Goal: Information Seeking & Learning: Learn about a topic

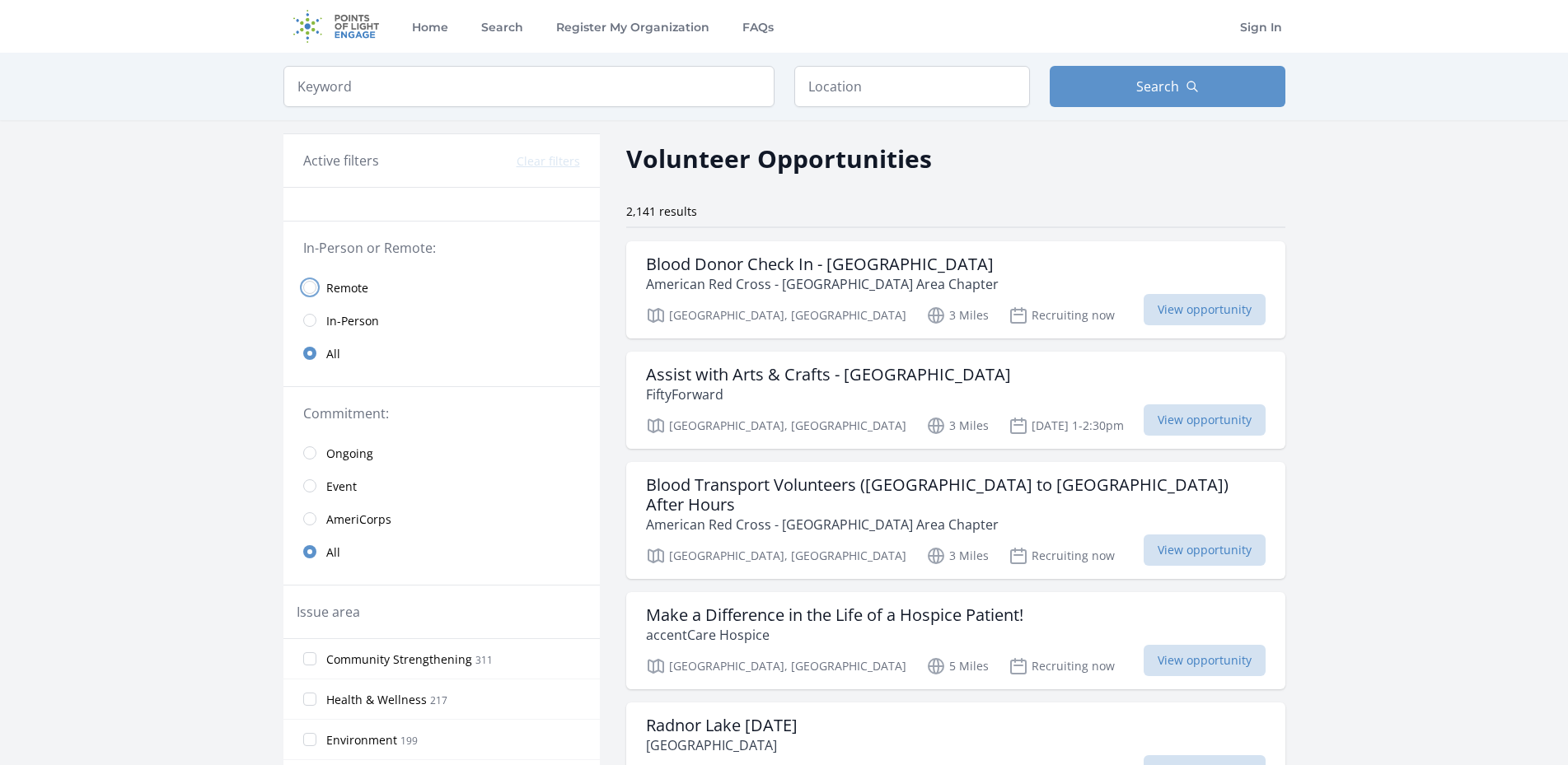
click at [311, 290] on input "radio" at bounding box center [310, 287] width 13 height 13
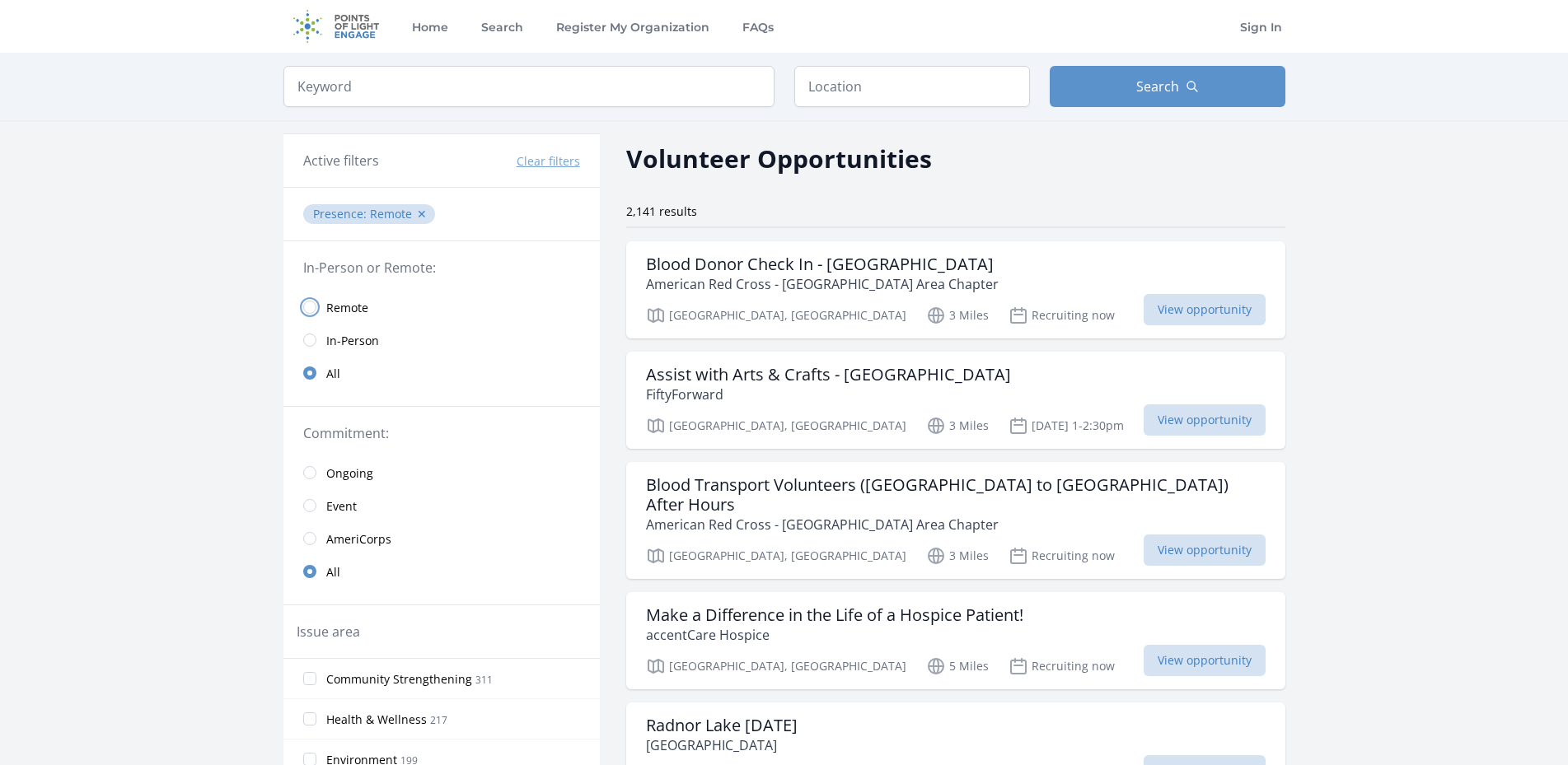
click at [310, 307] on input "radio" at bounding box center [310, 308] width 13 height 13
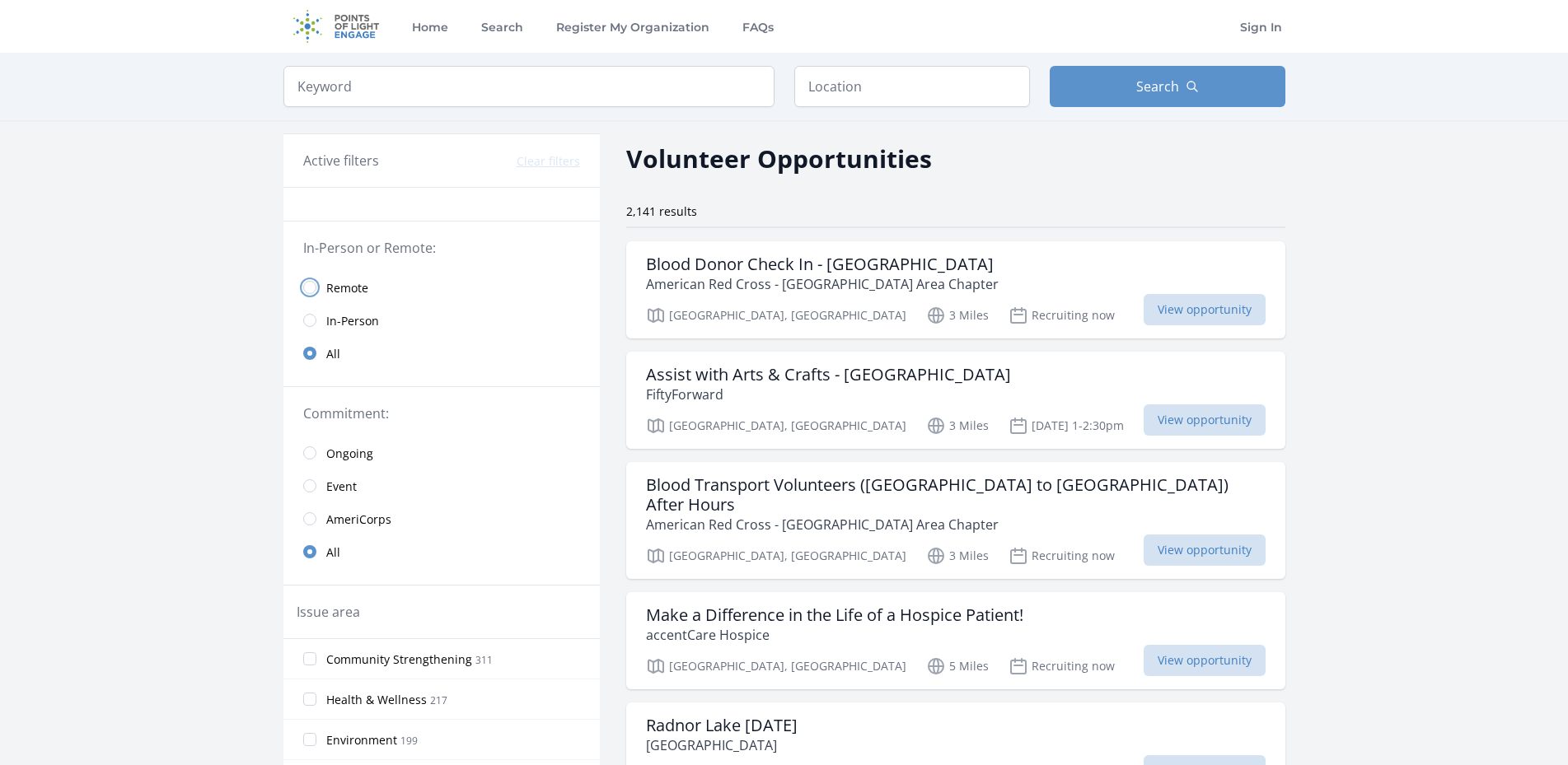
click at [311, 290] on input "radio" at bounding box center [310, 287] width 13 height 13
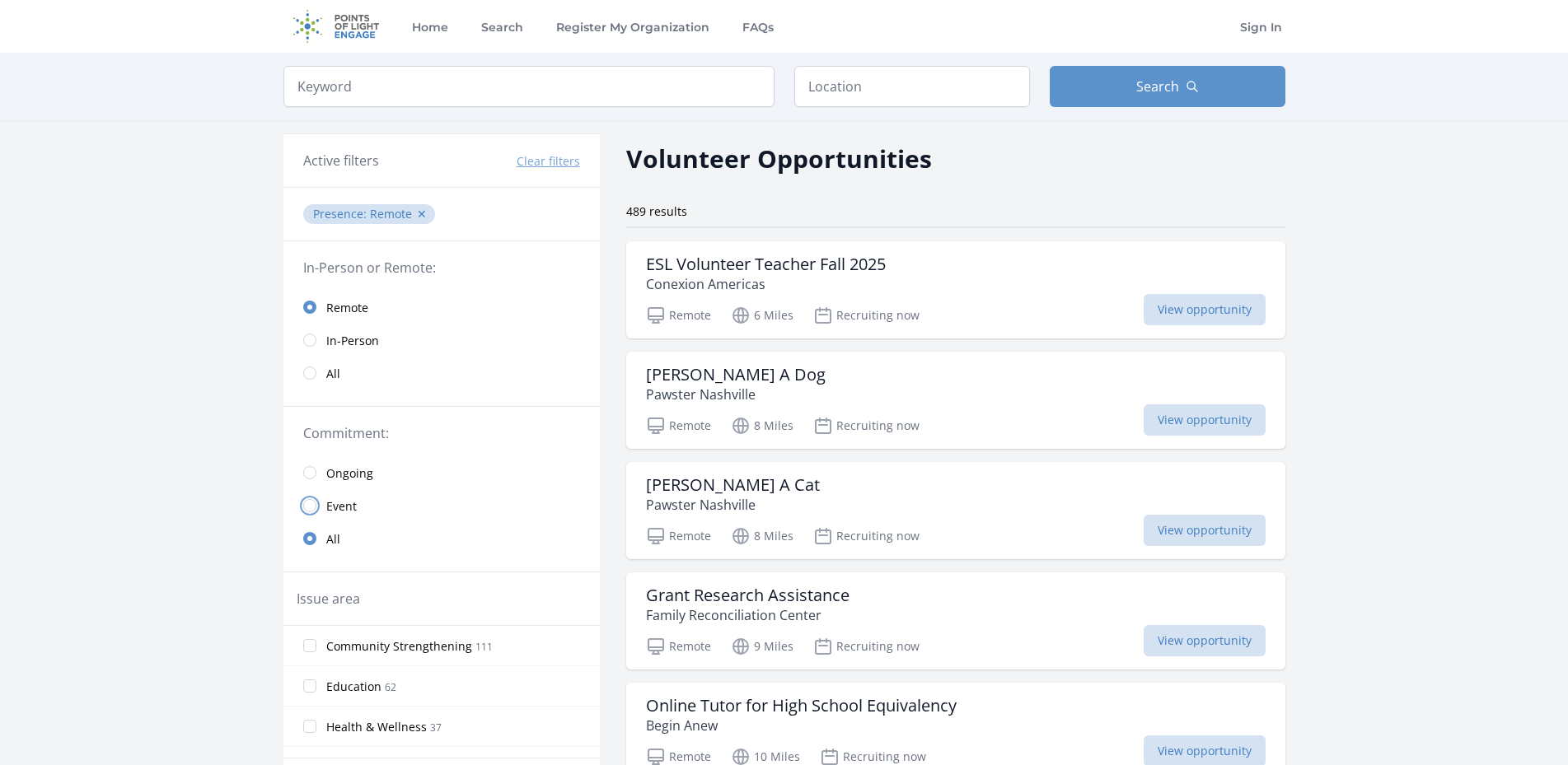
click at [315, 507] on input "radio" at bounding box center [310, 506] width 13 height 13
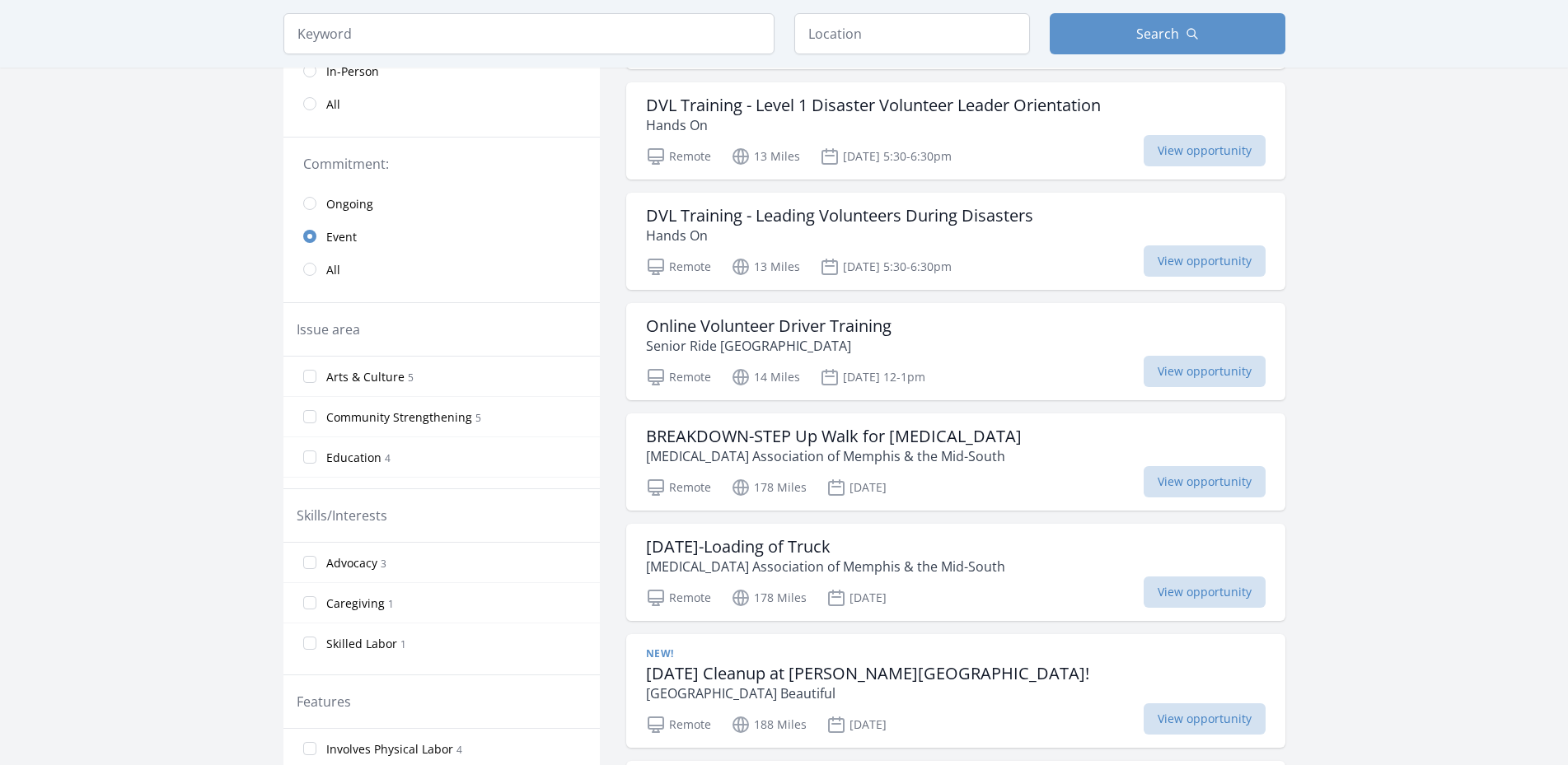
scroll to position [164, 0]
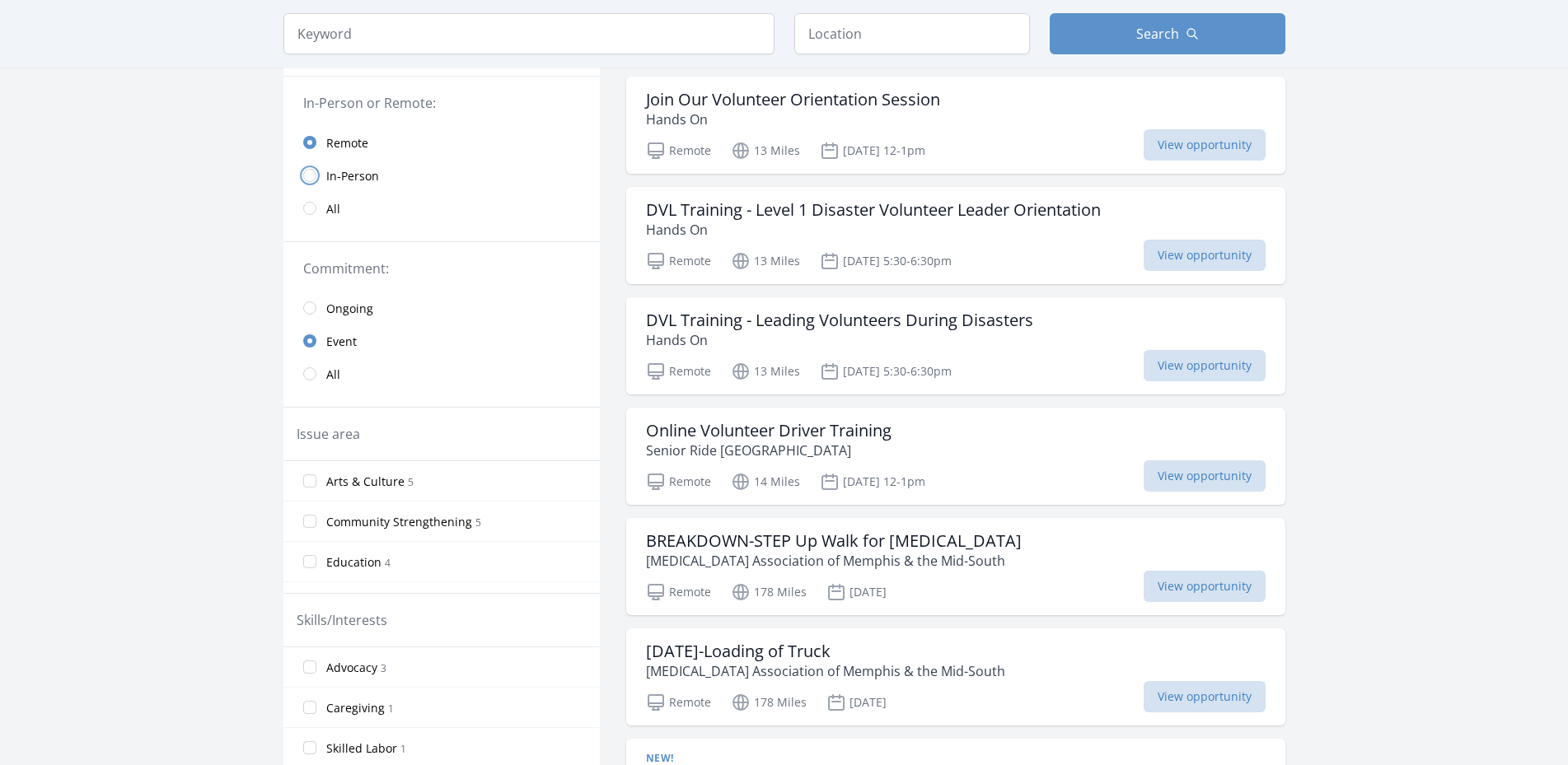
click at [309, 177] on input "radio" at bounding box center [310, 175] width 13 height 13
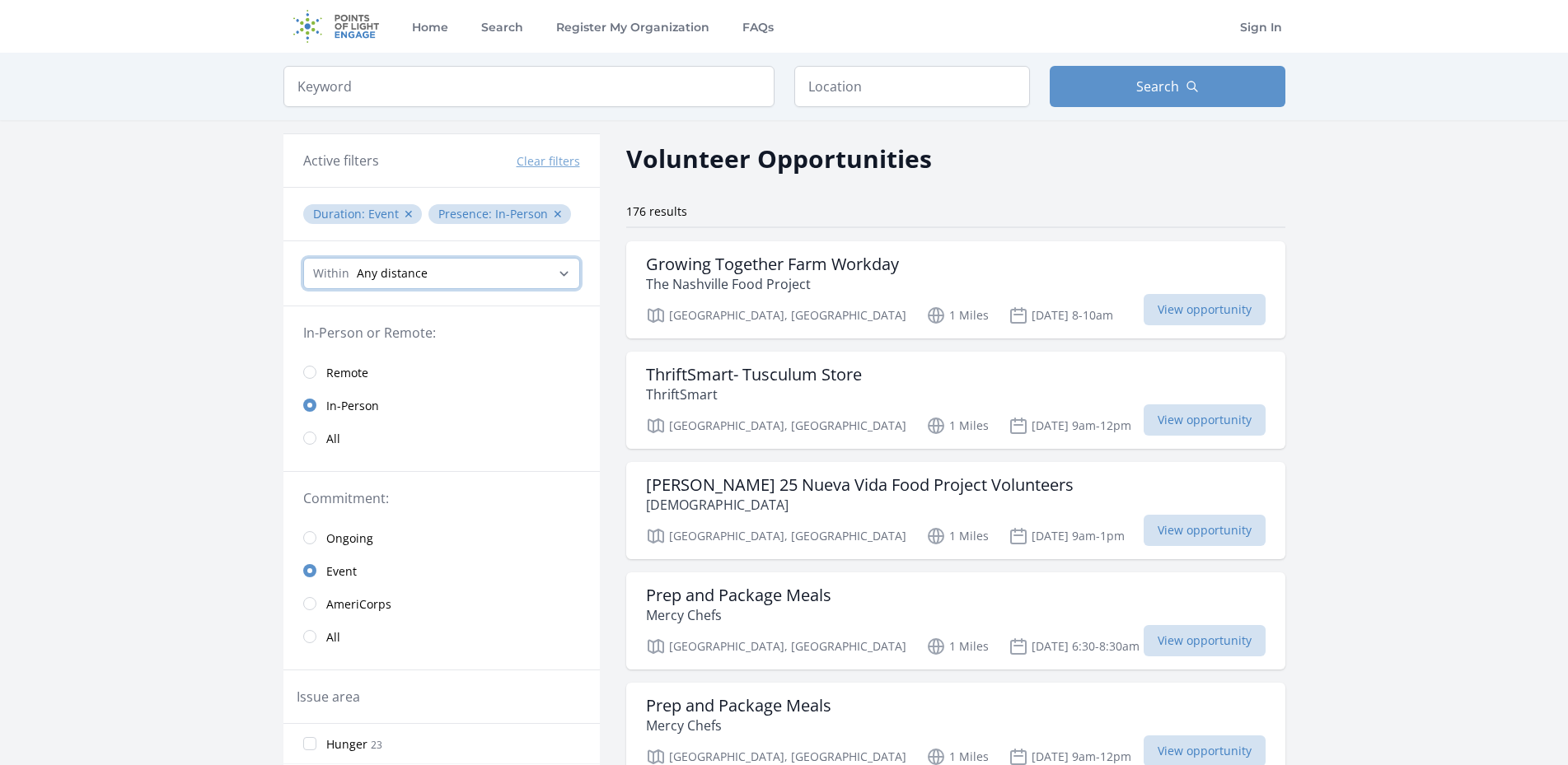
click at [497, 287] on select "Any distance , 5 Miles , 20 Miles , 50 Miles , 100 Miles" at bounding box center [442, 273] width 277 height 31
select select "32186"
click at [303, 258] on select "Any distance , 5 Miles , 20 Miles , 50 Miles , 100 Miles" at bounding box center [442, 273] width 277 height 31
click at [859, 92] on input "text" at bounding box center [912, 86] width 236 height 41
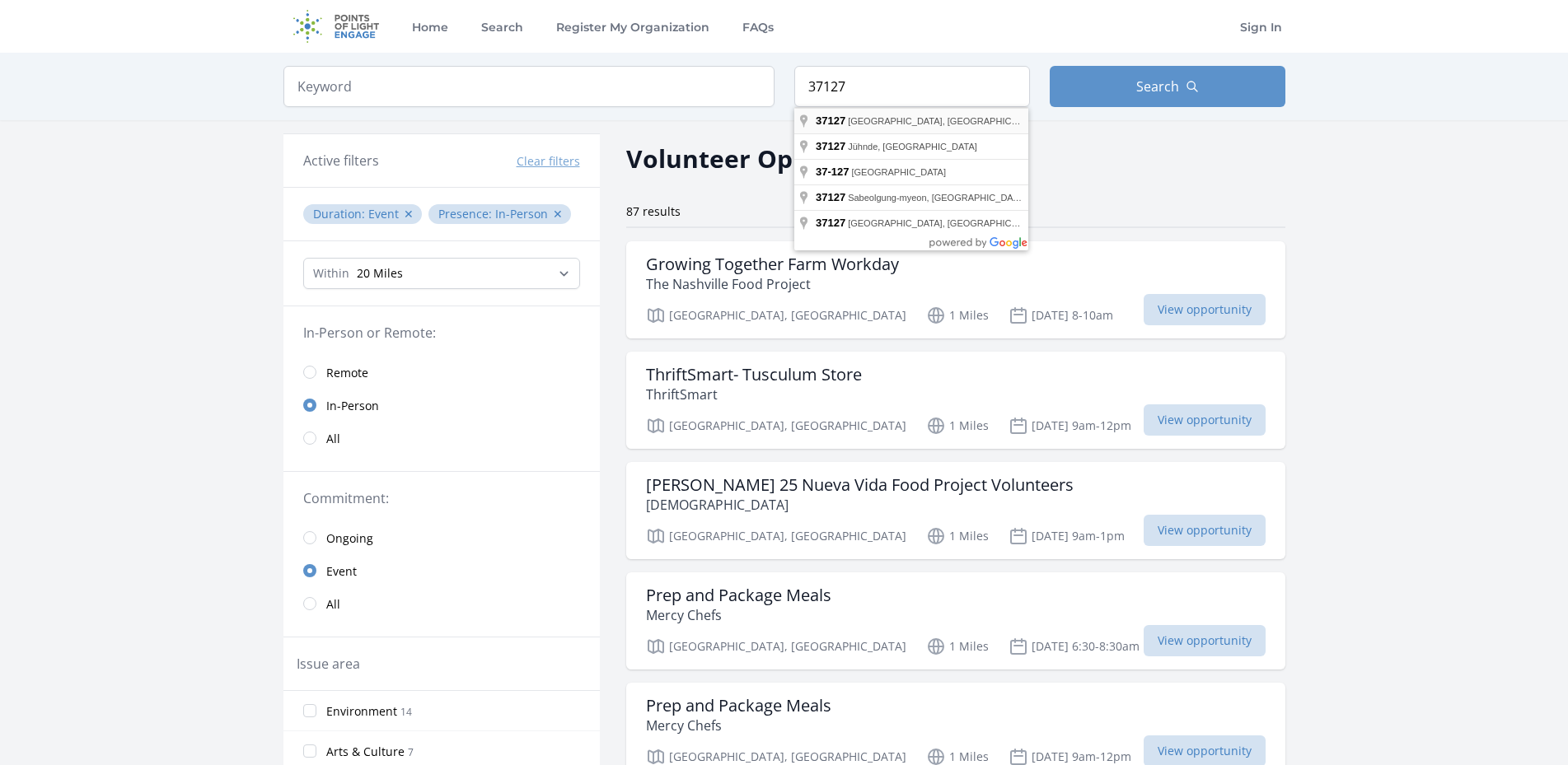
type input "[GEOGRAPHIC_DATA], [GEOGRAPHIC_DATA]"
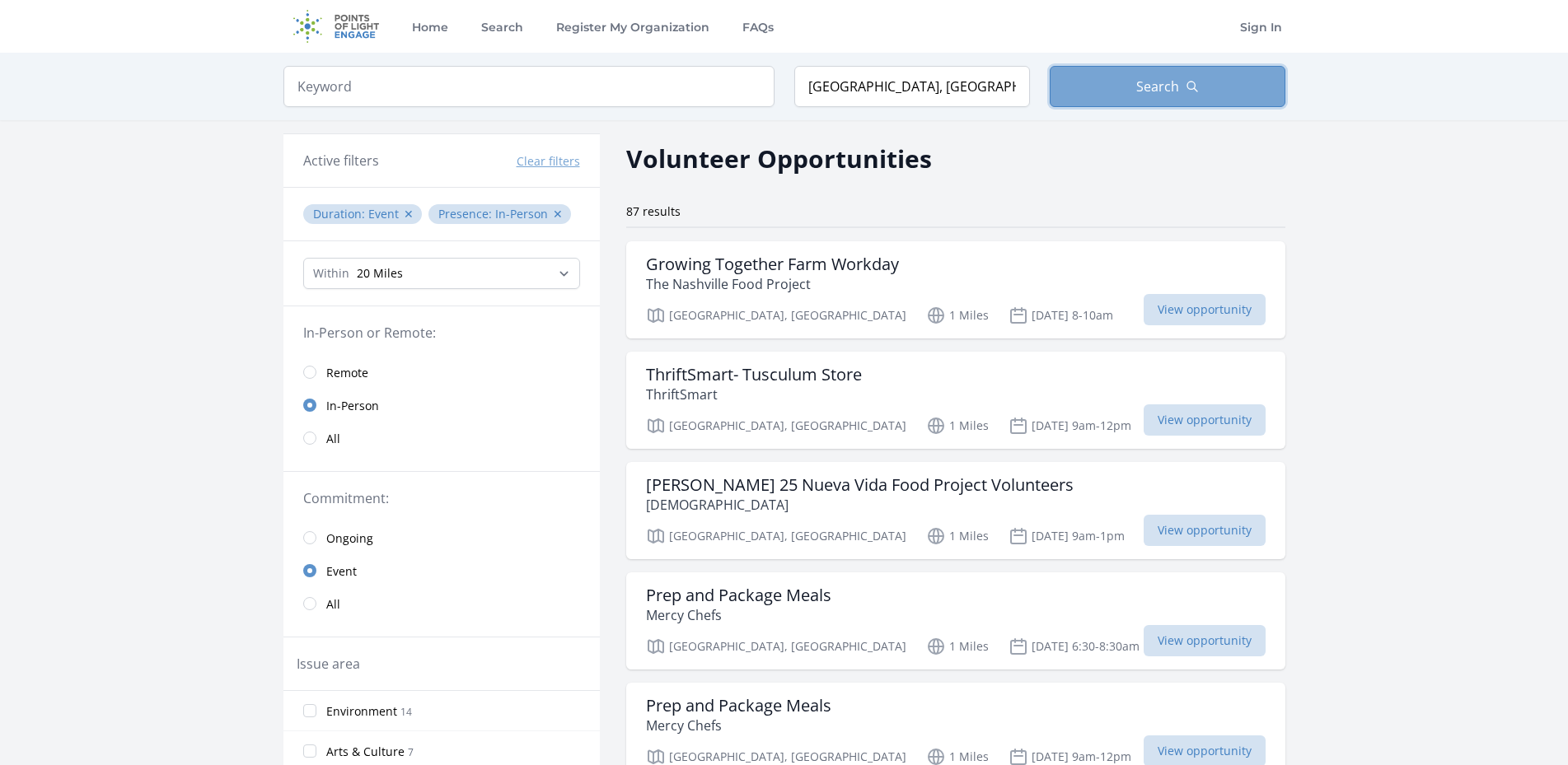
click at [1159, 91] on span "Search" at bounding box center [1157, 86] width 43 height 19
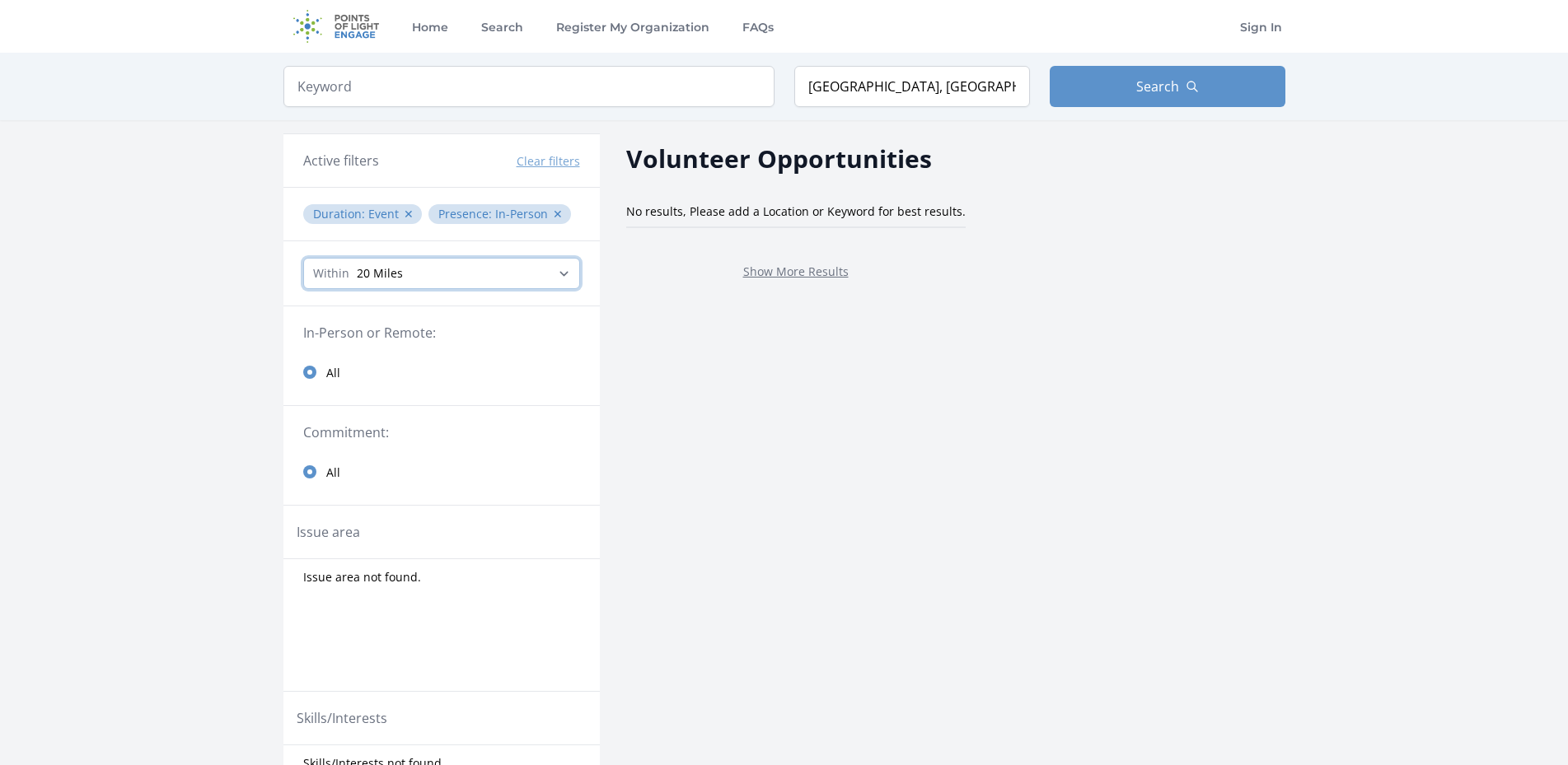
click at [569, 270] on select "Any distance , 5 Miles , 20 Miles , 50 Miles , 100 Miles" at bounding box center [442, 273] width 277 height 31
select select "80467"
click at [303, 258] on select "Any distance , 5 Miles , 20 Miles , 50 Miles , 100 Miles" at bounding box center [442, 273] width 277 height 31
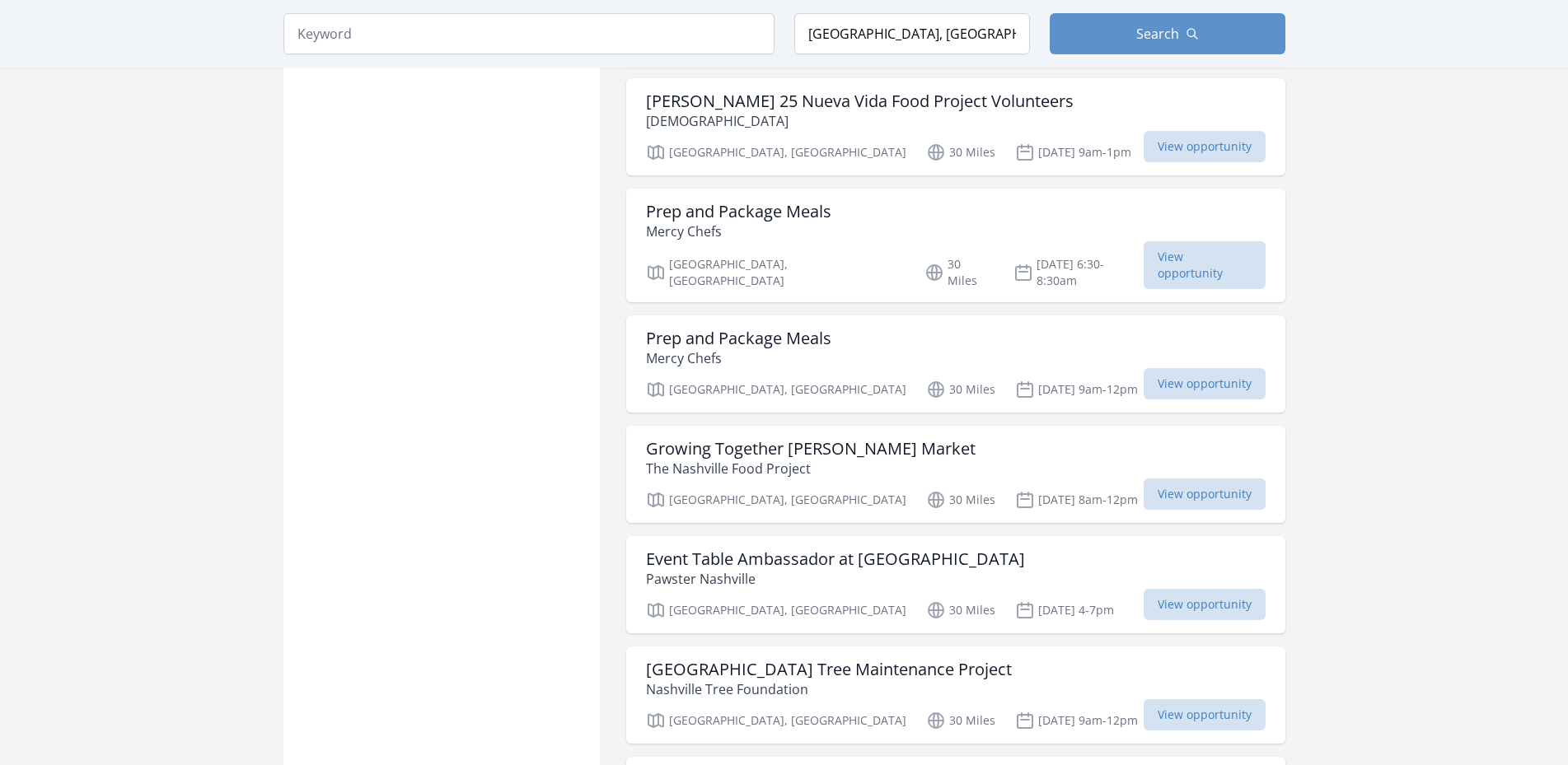
scroll to position [2046, 0]
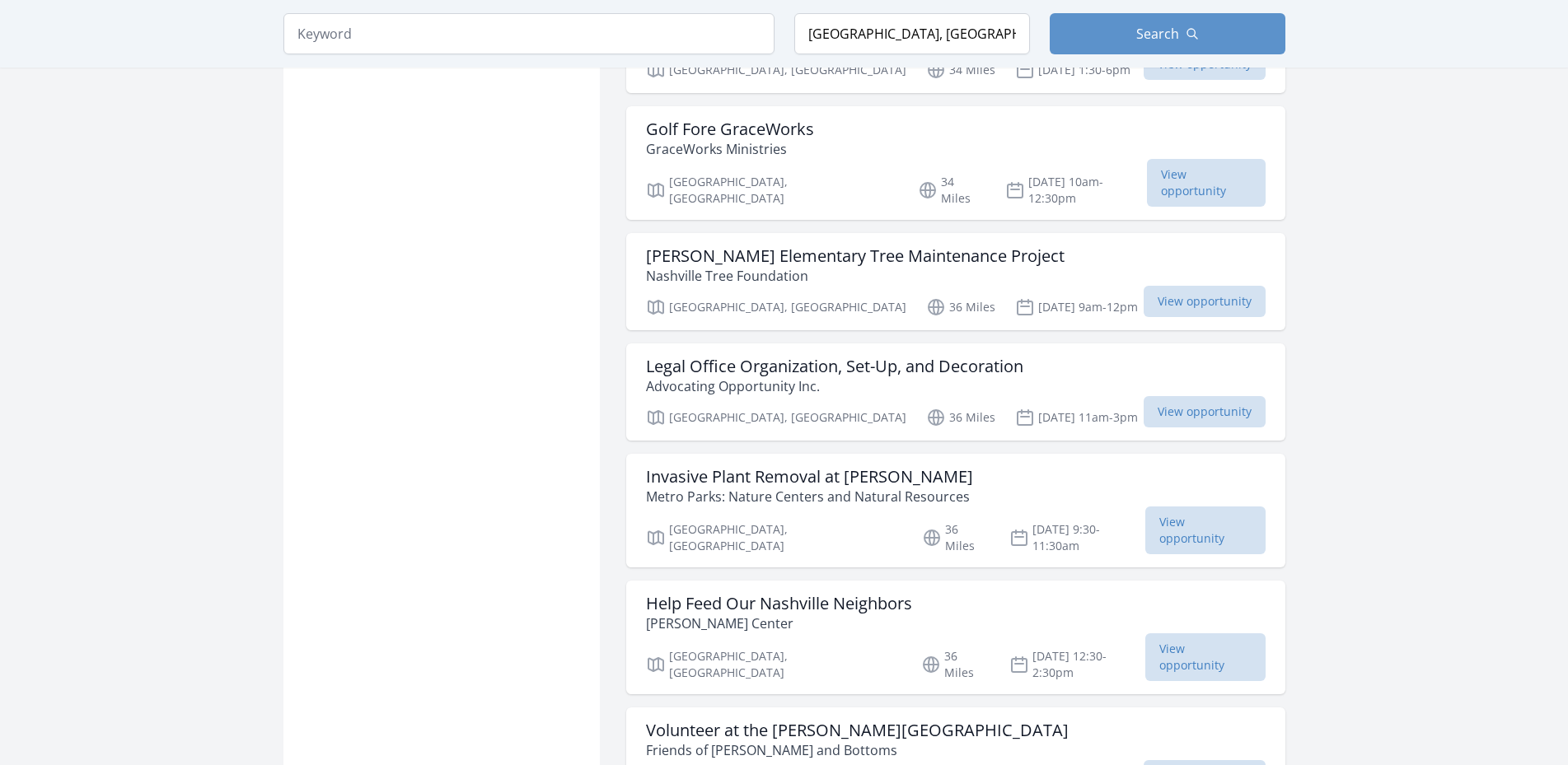
scroll to position [3541, 0]
